Goal: Find specific page/section: Find specific page/section

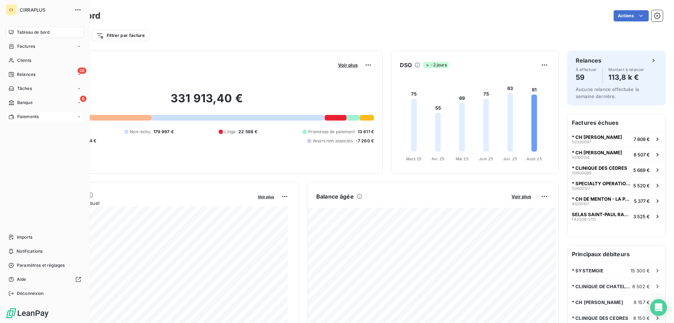
click at [28, 113] on div "Paiements" at bounding box center [45, 116] width 78 height 11
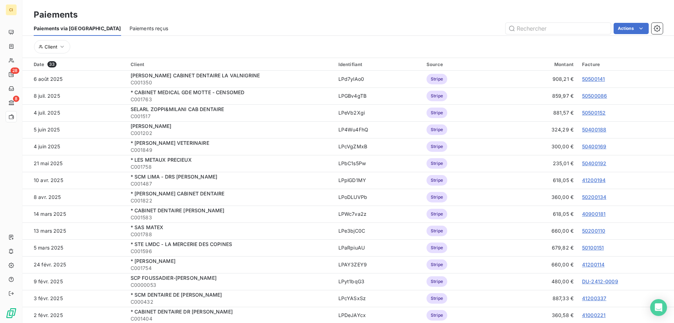
click at [130, 30] on span "Paiements reçus" at bounding box center [149, 28] width 39 height 7
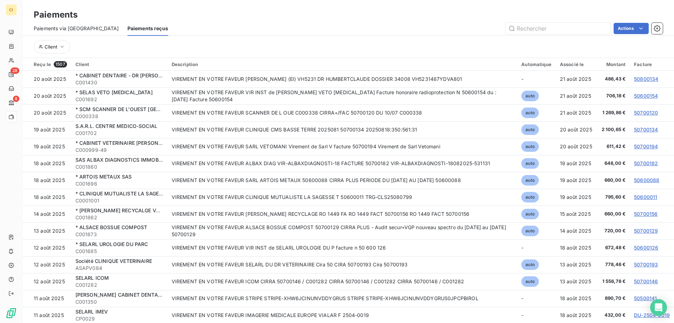
click at [64, 28] on span "Paiements via [GEOGRAPHIC_DATA]" at bounding box center [76, 28] width 85 height 7
